Goal: Transaction & Acquisition: Purchase product/service

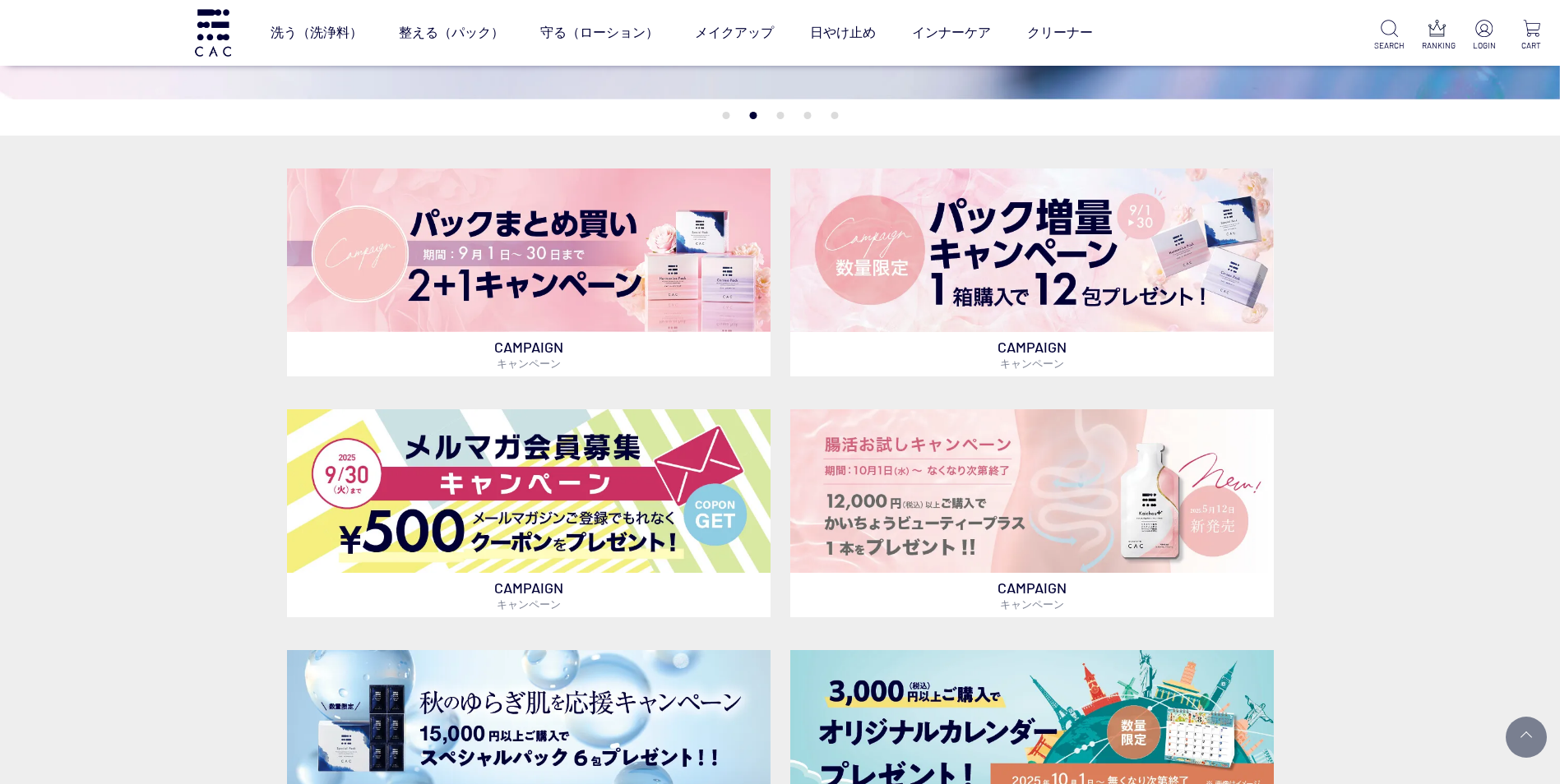
scroll to position [411, 0]
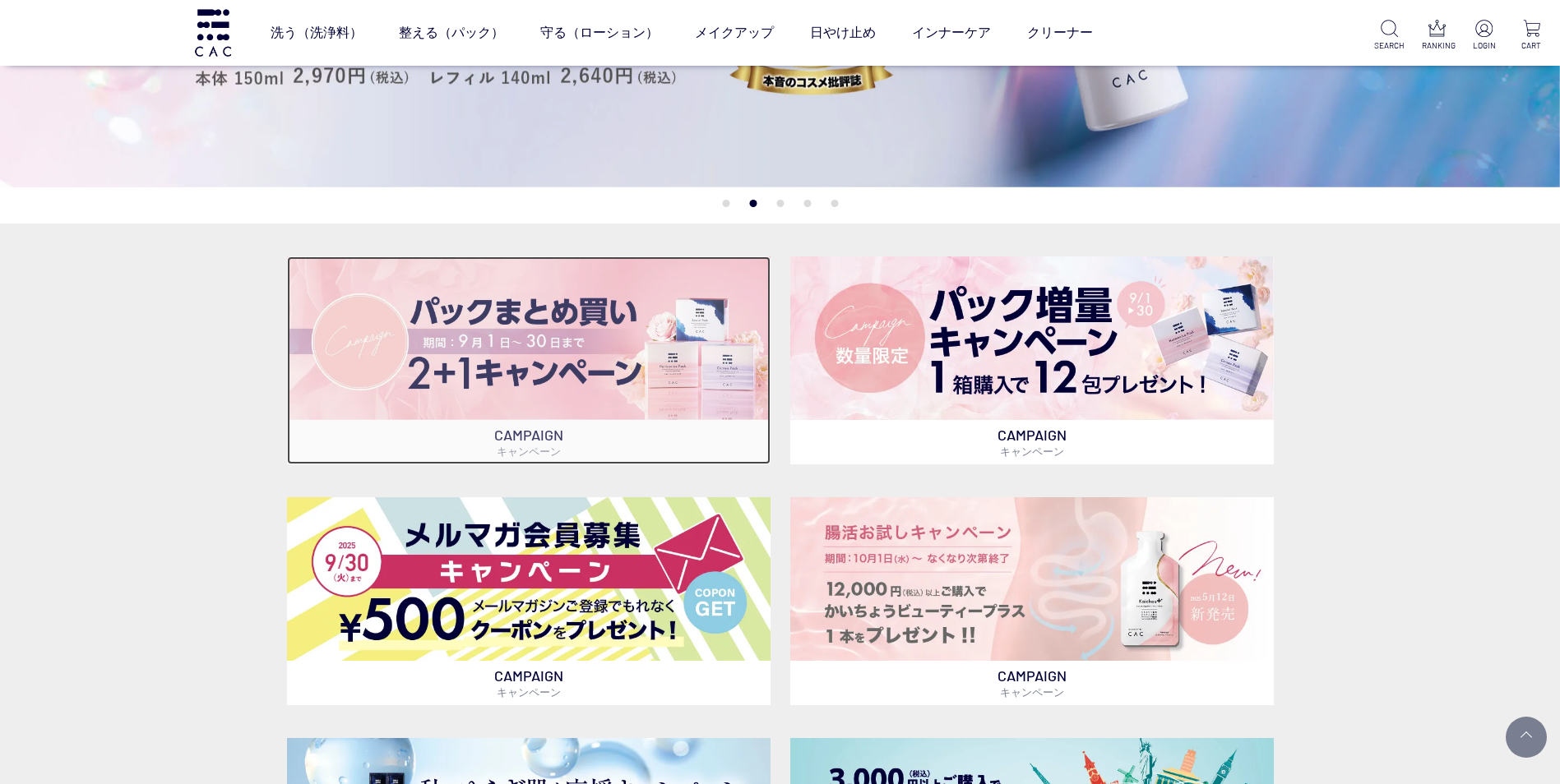
click at [617, 351] on img at bounding box center [529, 338] width 483 height 163
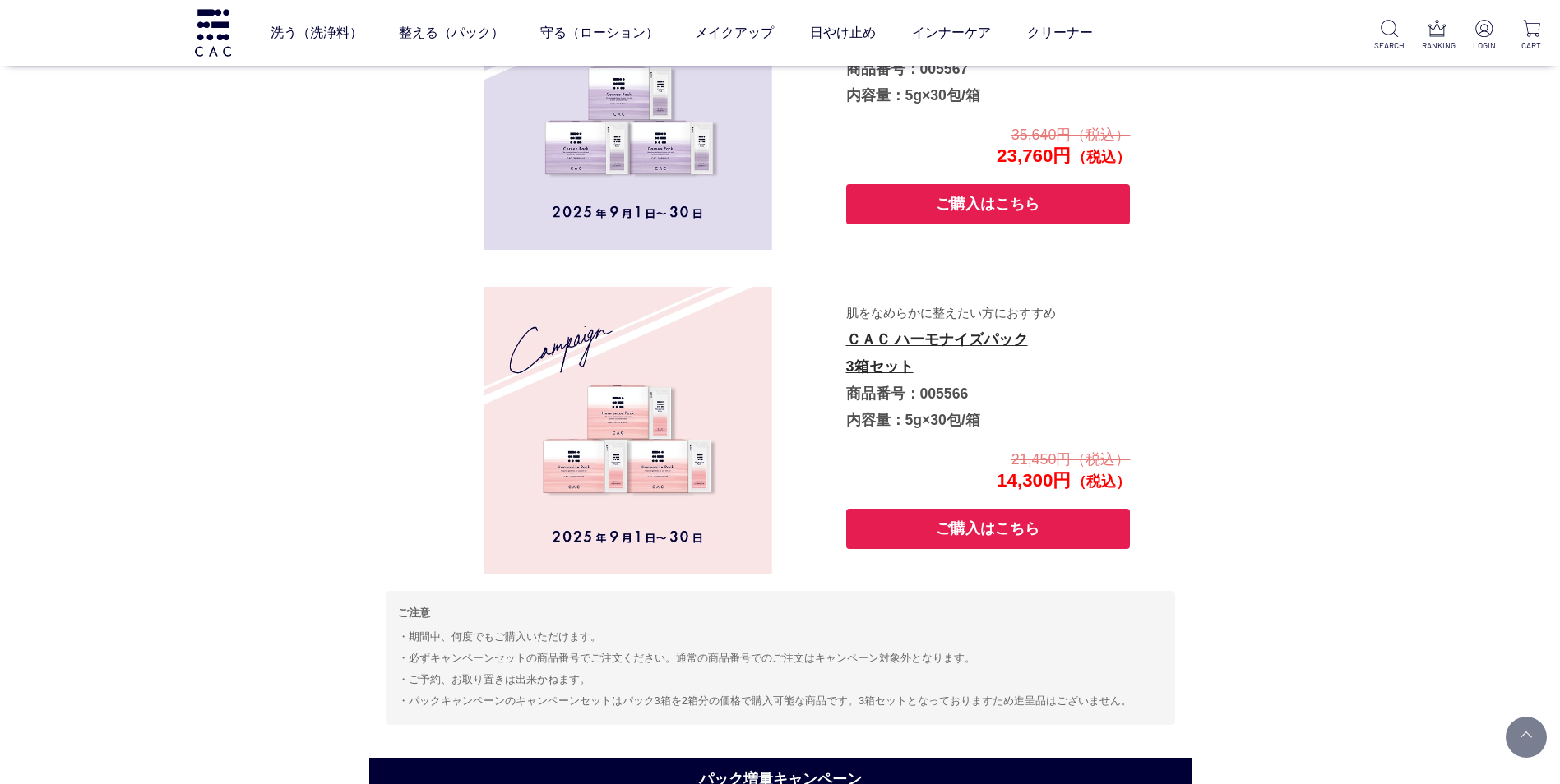
scroll to position [1256, 0]
